Goal: Navigation & Orientation: Find specific page/section

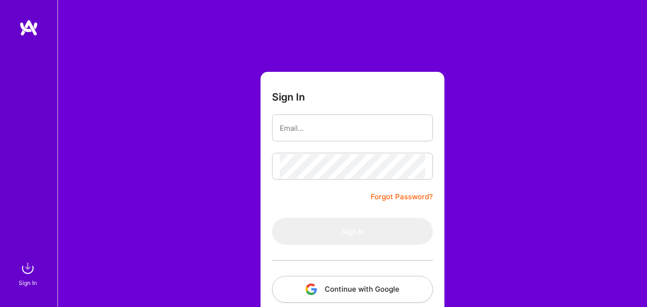
click at [354, 291] on button "Continue with Google" at bounding box center [352, 289] width 161 height 27
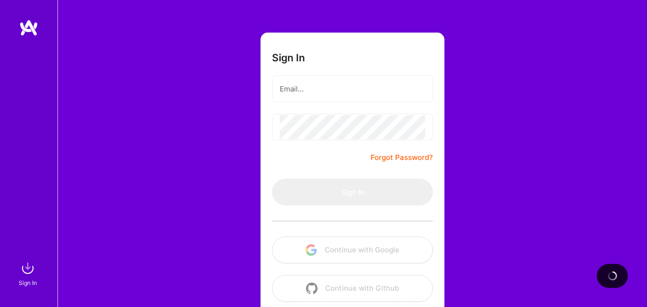
scroll to position [53, 0]
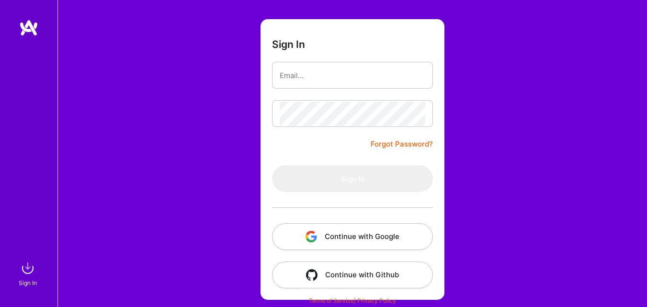
scroll to position [53, 0]
click at [346, 236] on button "Continue with Google" at bounding box center [352, 236] width 161 height 27
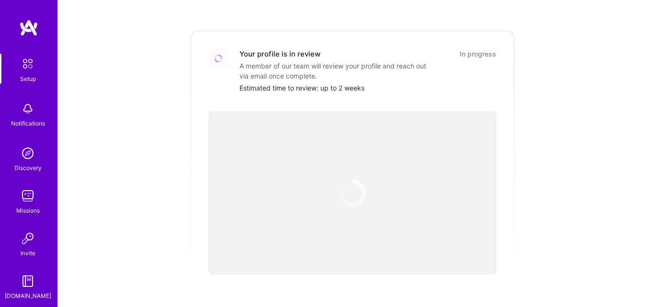
scroll to position [46, 0]
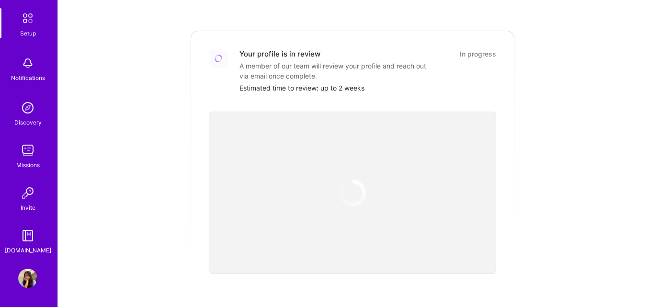
click at [28, 277] on img at bounding box center [27, 278] width 19 height 19
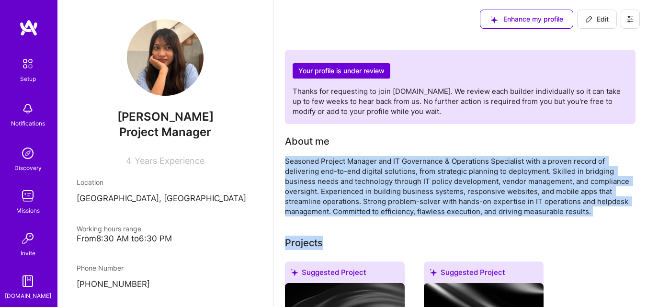
drag, startPoint x: 286, startPoint y: 161, endPoint x: 621, endPoint y: 218, distance: 339.7
click at [504, 209] on div "Seasoned Project Manager and IT Governance & Operations Specialist with a prove…" at bounding box center [460, 186] width 351 height 60
drag, startPoint x: 591, startPoint y: 213, endPoint x: 286, endPoint y: 159, distance: 309.9
click at [286, 159] on div "Seasoned Project Manager and IT Governance & Operations Specialist with a prove…" at bounding box center [460, 186] width 351 height 60
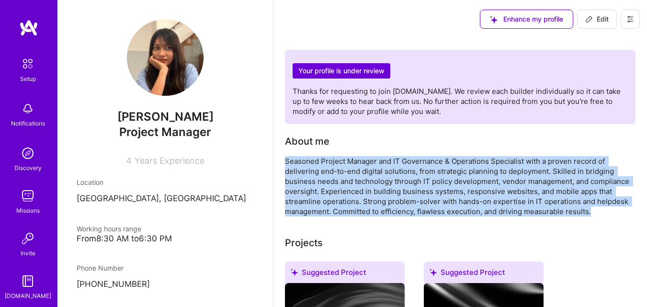
copy div "Seasoned Project Manager and IT Governance & Operations Specialist with a prove…"
click at [324, 164] on div "Seasoned Project Manager and IT Governance & Operations Specialist with a prove…" at bounding box center [460, 186] width 351 height 60
drag, startPoint x: 287, startPoint y: 160, endPoint x: 596, endPoint y: 211, distance: 313.3
click at [596, 211] on div "Seasoned Project Manager and IT Governance & Operations Specialist with a prove…" at bounding box center [460, 186] width 351 height 60
copy div "Seasoned Project Manager and IT Governance & Operations Specialist with a prove…"
